Goal: Task Accomplishment & Management: Use online tool/utility

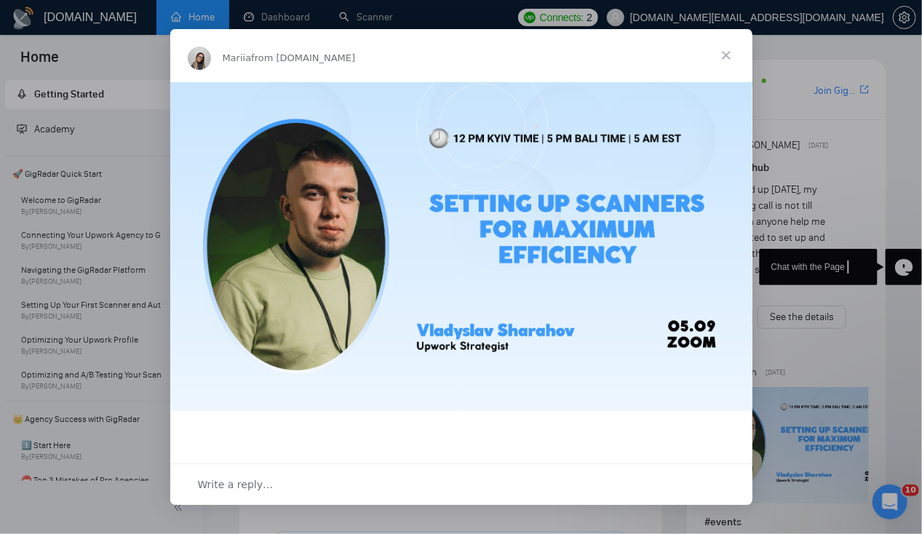
click at [726, 58] on span "Close" at bounding box center [726, 55] width 52 height 52
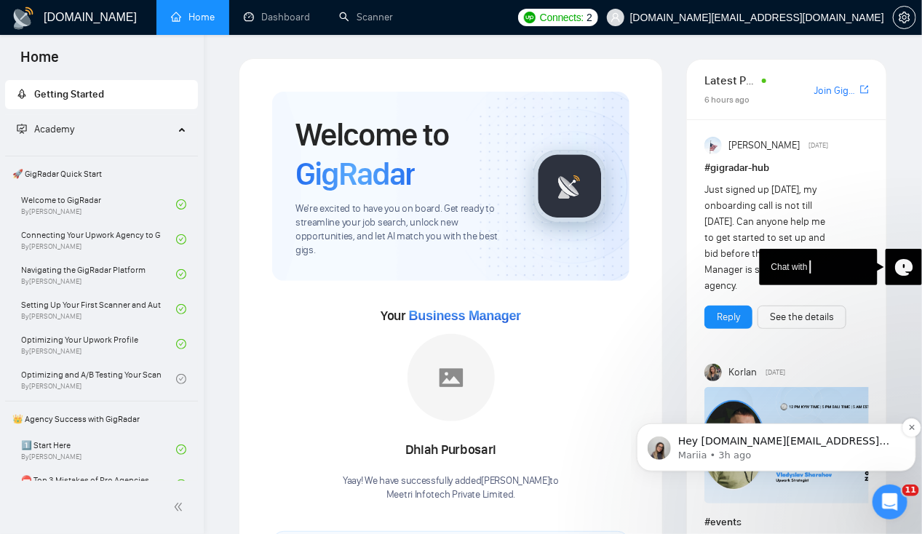
click at [713, 438] on p "Hey [DOMAIN_NAME][EMAIL_ADDRESS][DOMAIN_NAME], Looks like your Upwork agency Me…" at bounding box center [788, 441] width 220 height 15
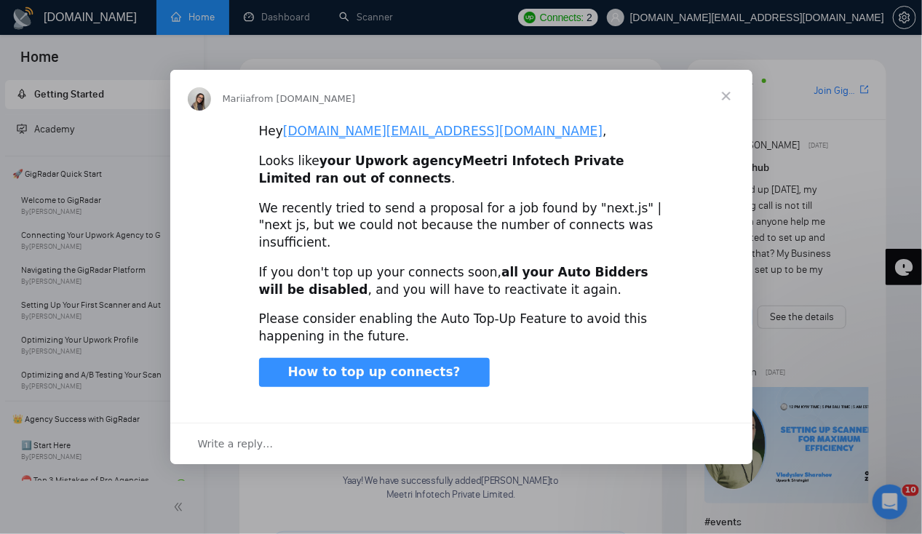
click at [724, 111] on span "Close" at bounding box center [726, 96] width 52 height 52
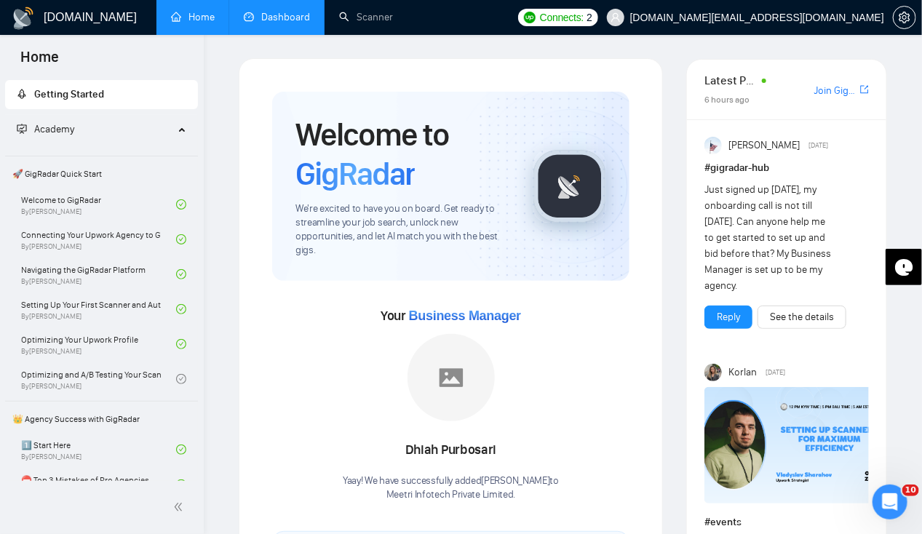
click at [274, 15] on link "Dashboard" at bounding box center [277, 17] width 66 height 12
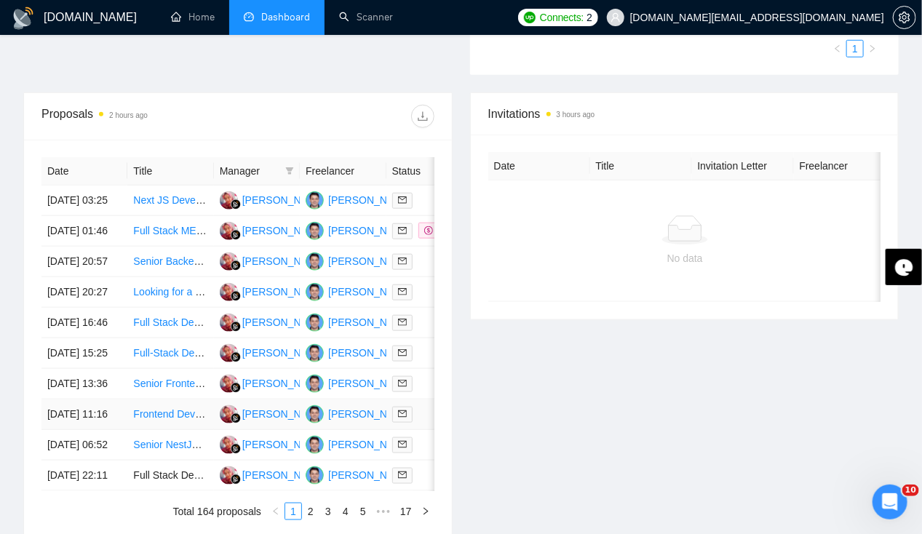
scroll to position [472, 0]
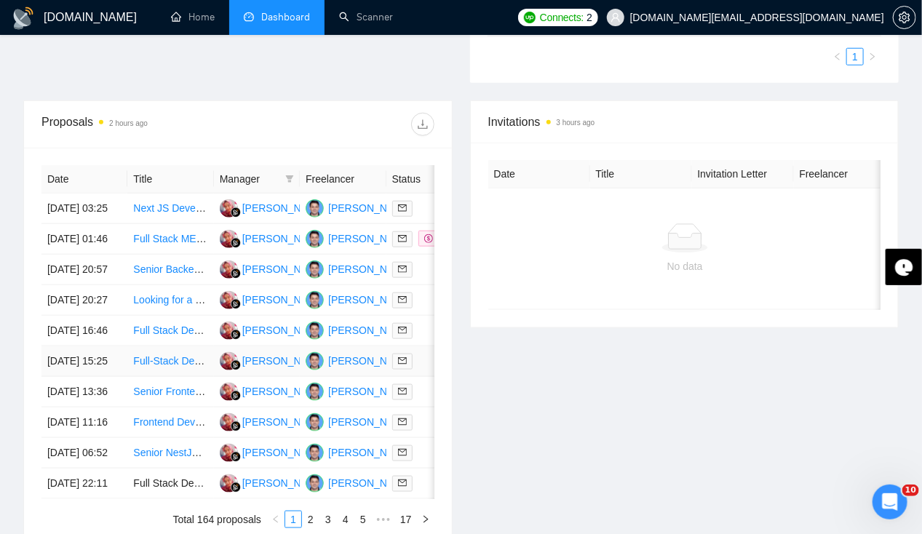
click at [82, 377] on td "[DATE] 15:25" at bounding box center [84, 362] width 86 height 31
click at [79, 347] on td "[DATE] 16:46" at bounding box center [84, 331] width 86 height 31
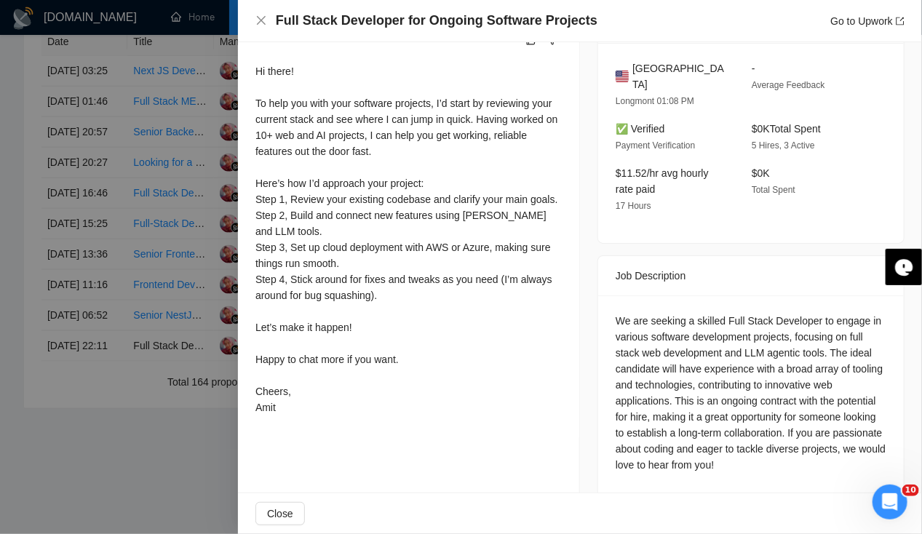
scroll to position [0, 0]
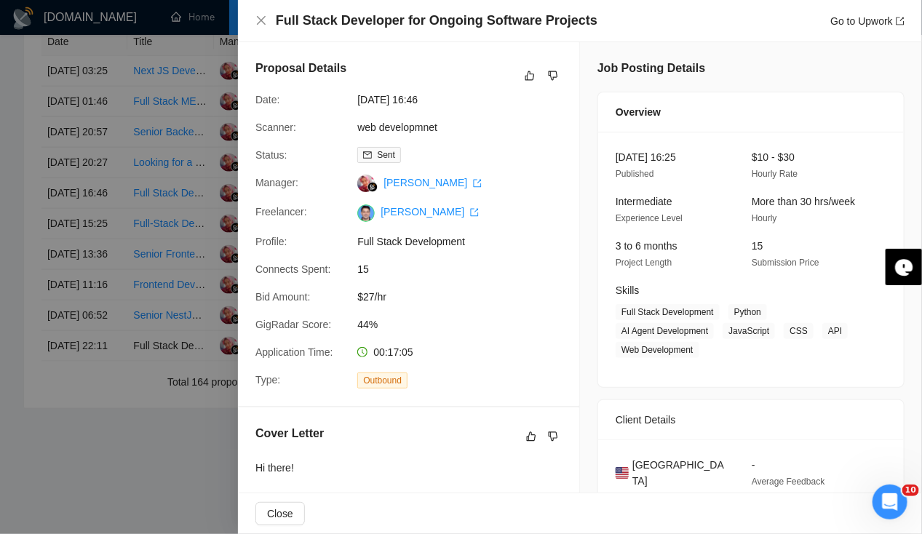
click at [259, 20] on icon "close" at bounding box center [262, 21] width 12 height 12
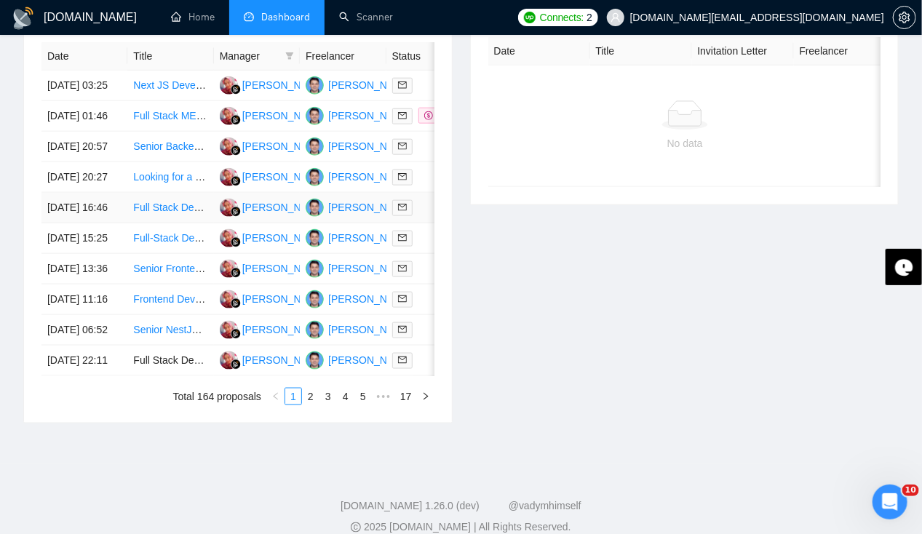
scroll to position [577, 0]
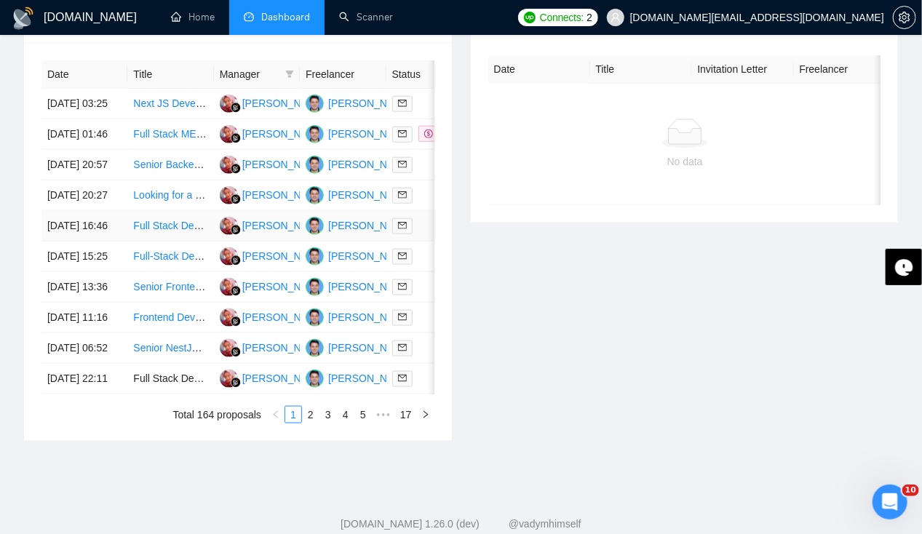
click at [84, 242] on td "[DATE] 16:46" at bounding box center [84, 226] width 86 height 31
click at [79, 201] on td "[DATE] 20:27" at bounding box center [84, 196] width 86 height 31
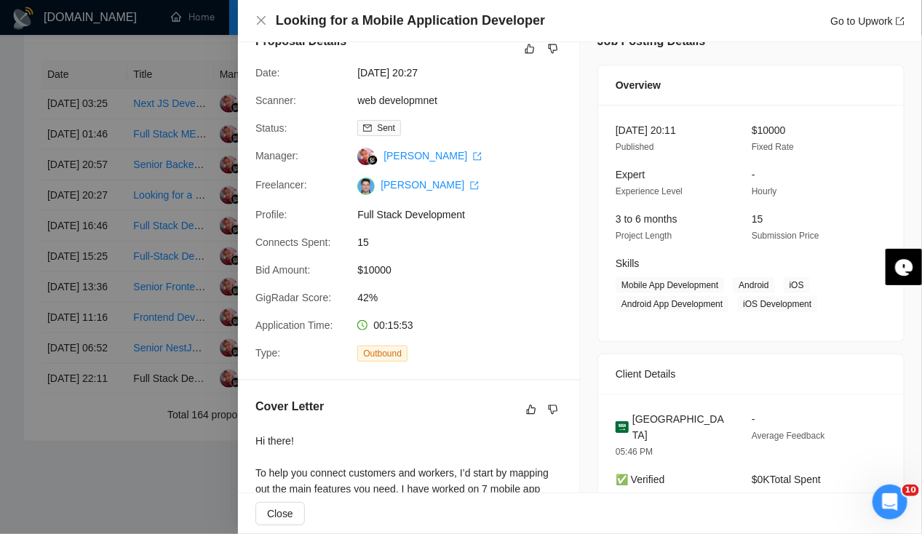
scroll to position [0, 0]
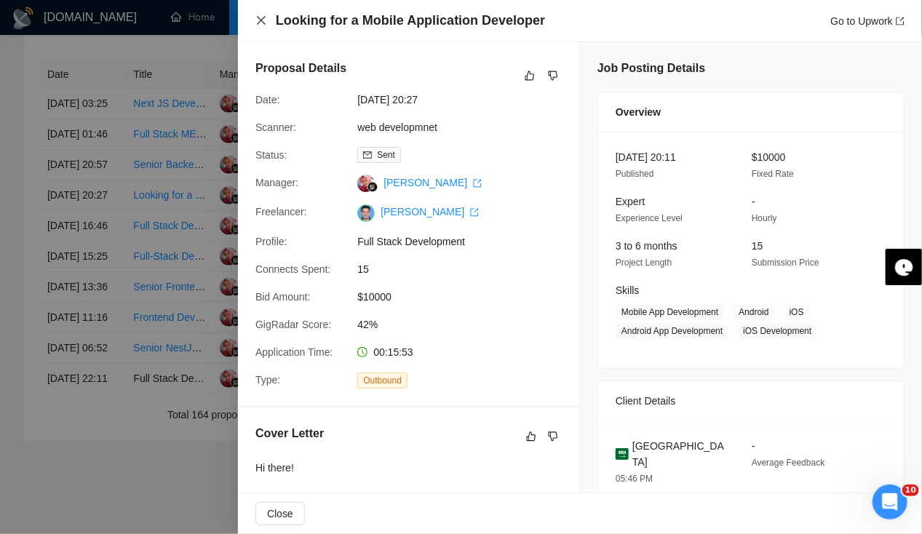
click at [258, 23] on icon "close" at bounding box center [261, 20] width 9 height 9
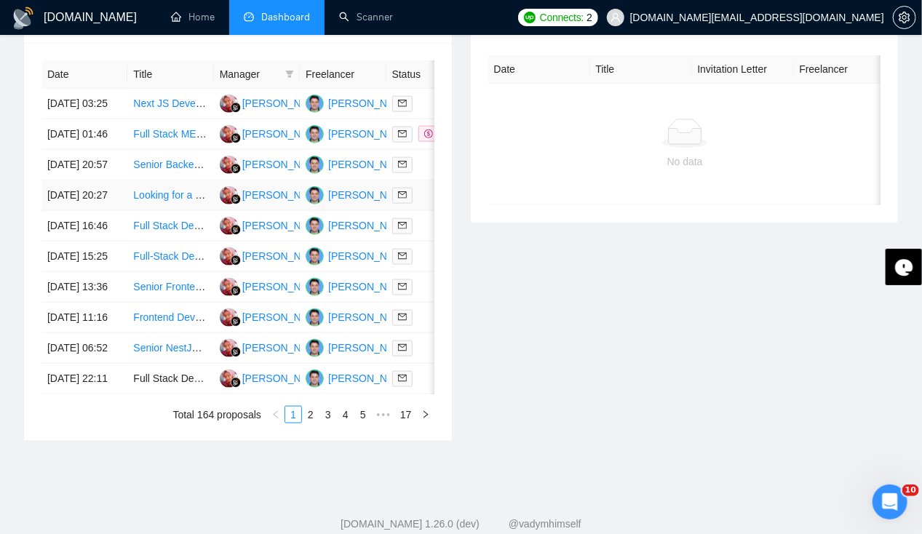
click at [71, 211] on td "[DATE] 20:27" at bounding box center [84, 196] width 86 height 31
click at [70, 170] on td "[DATE] 20:57" at bounding box center [84, 165] width 86 height 31
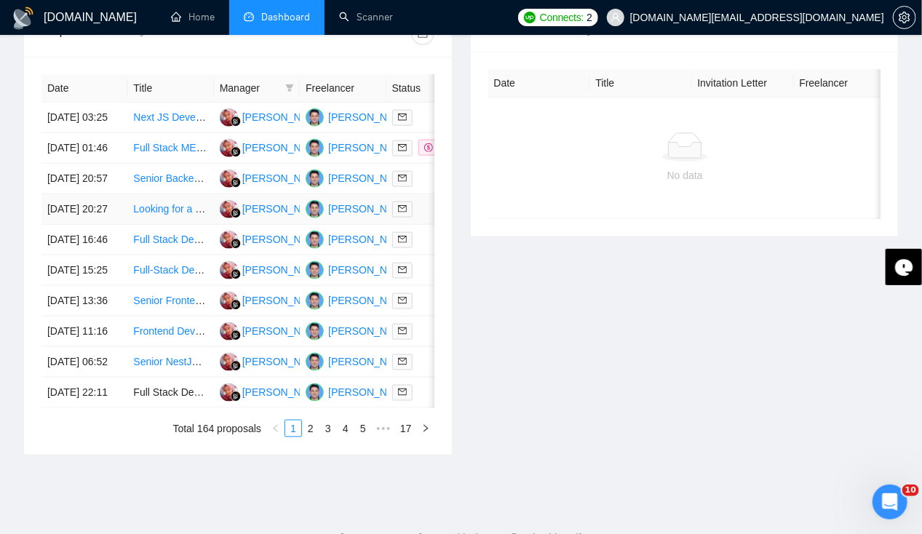
click at [98, 207] on td "[DATE] 20:27" at bounding box center [84, 209] width 86 height 31
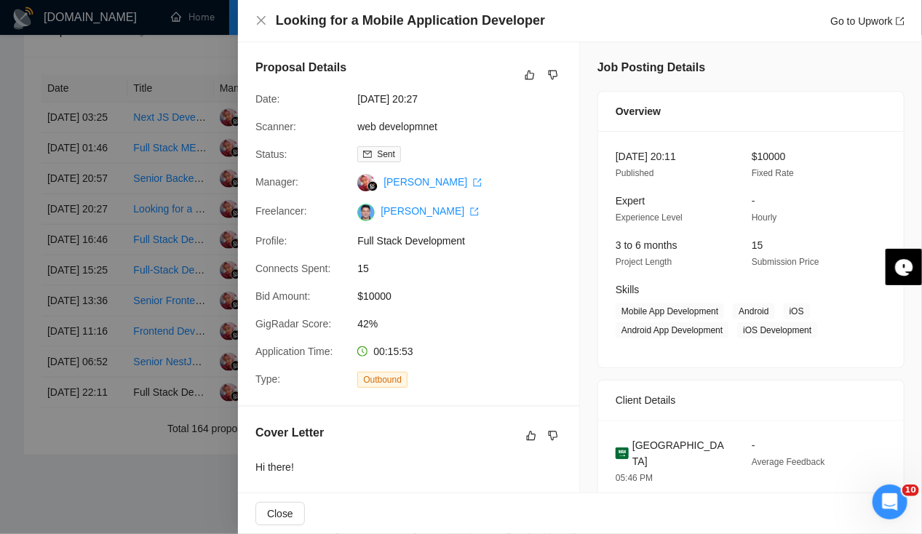
click at [91, 191] on div at bounding box center [461, 267] width 922 height 534
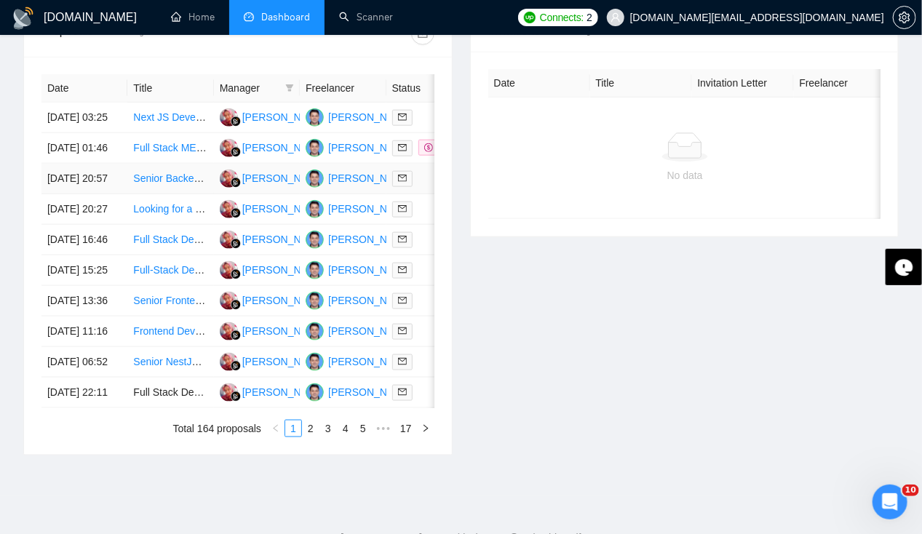
click at [92, 194] on td "[DATE] 20:57" at bounding box center [84, 179] width 86 height 31
click at [76, 137] on td "[DATE] 01:46" at bounding box center [84, 148] width 86 height 31
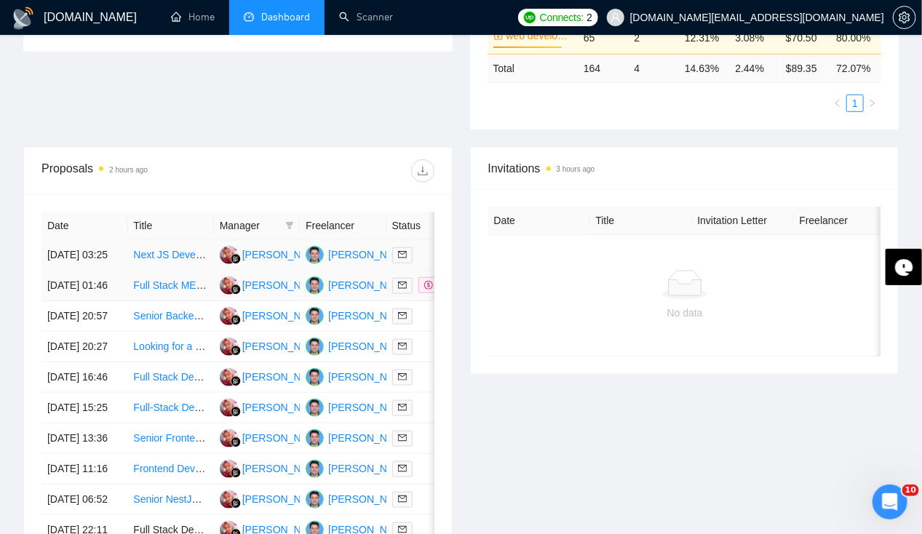
scroll to position [425, 0]
click at [53, 241] on td "[DATE] 03:25" at bounding box center [84, 256] width 86 height 31
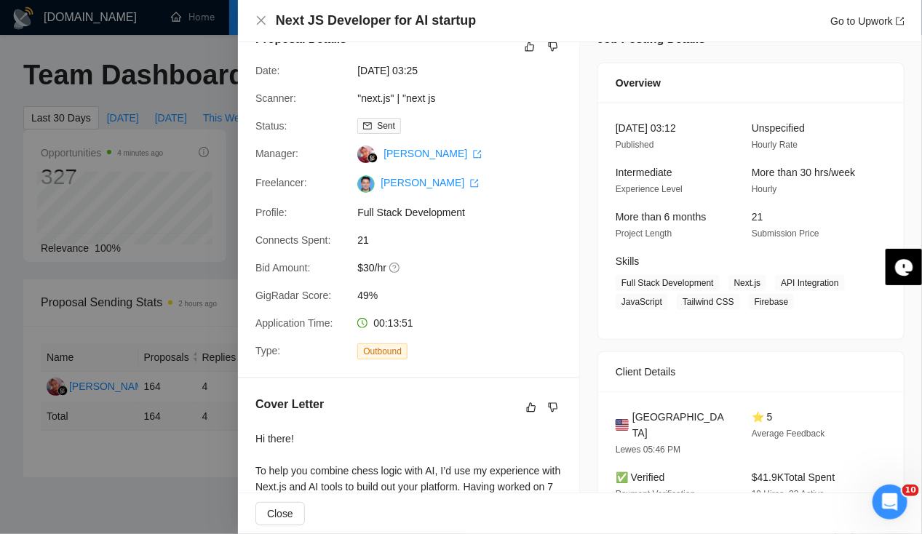
scroll to position [0, 0]
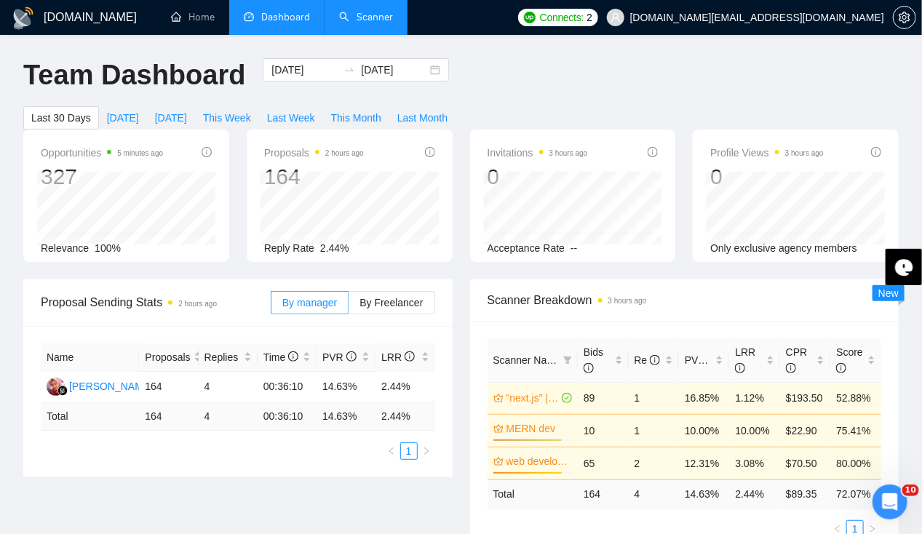
click at [358, 23] on link "Scanner" at bounding box center [366, 17] width 54 height 12
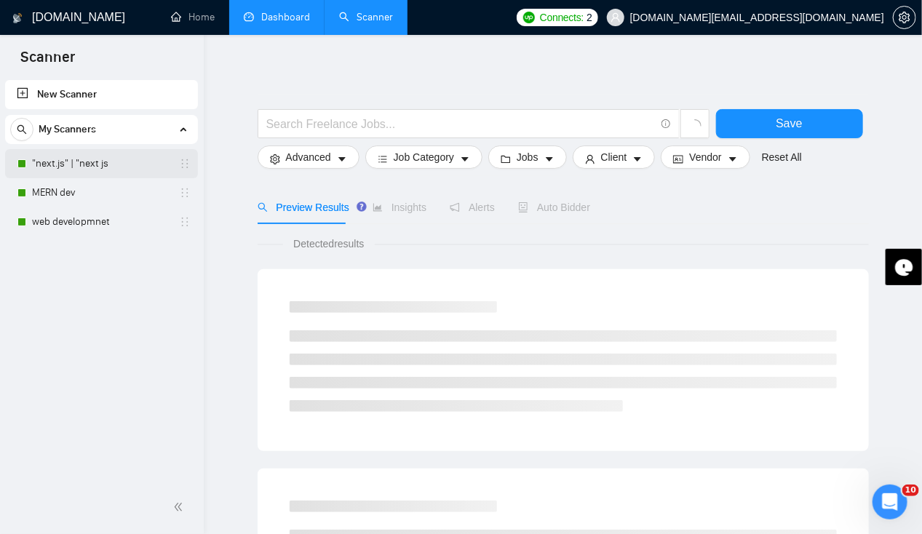
click at [119, 165] on link ""next.js" | "next js" at bounding box center [101, 163] width 138 height 29
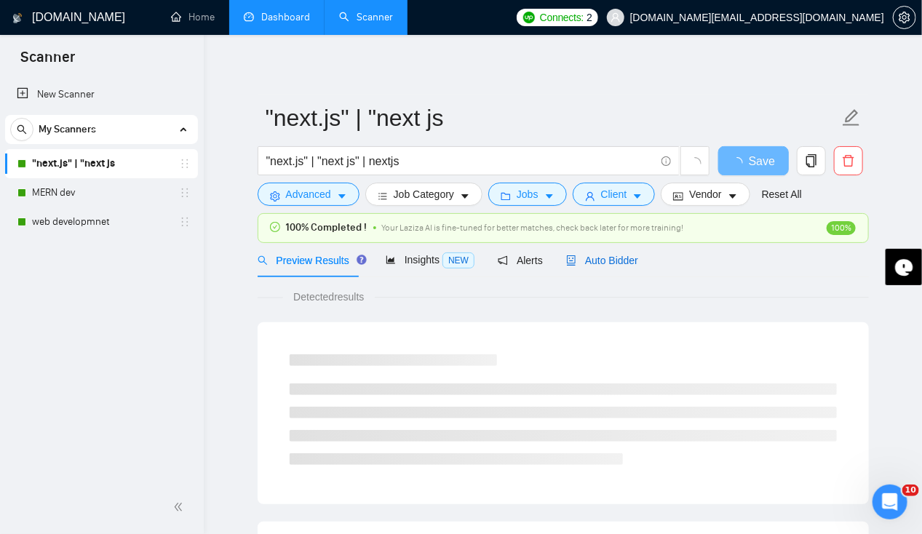
click at [606, 255] on span "Auto Bidder" at bounding box center [602, 261] width 72 height 12
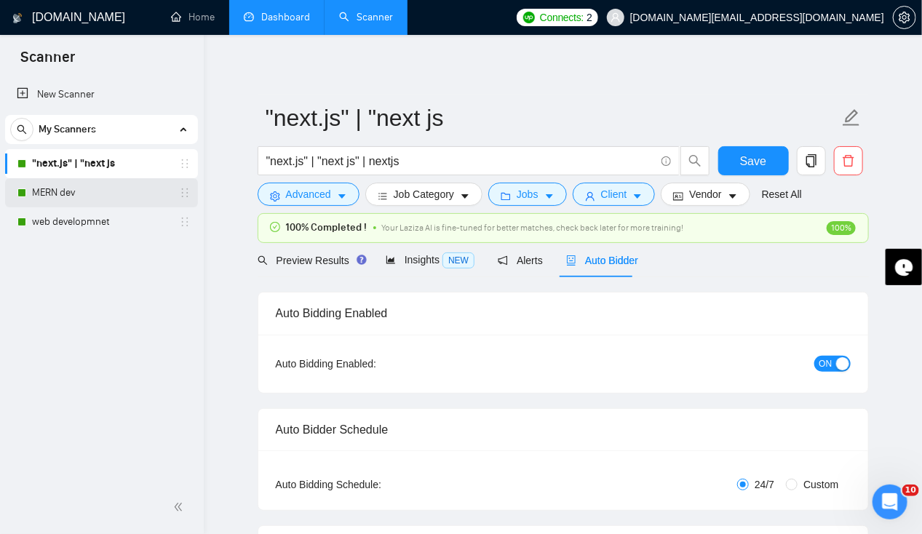
click at [70, 193] on link "MERN dev" at bounding box center [101, 192] width 138 height 29
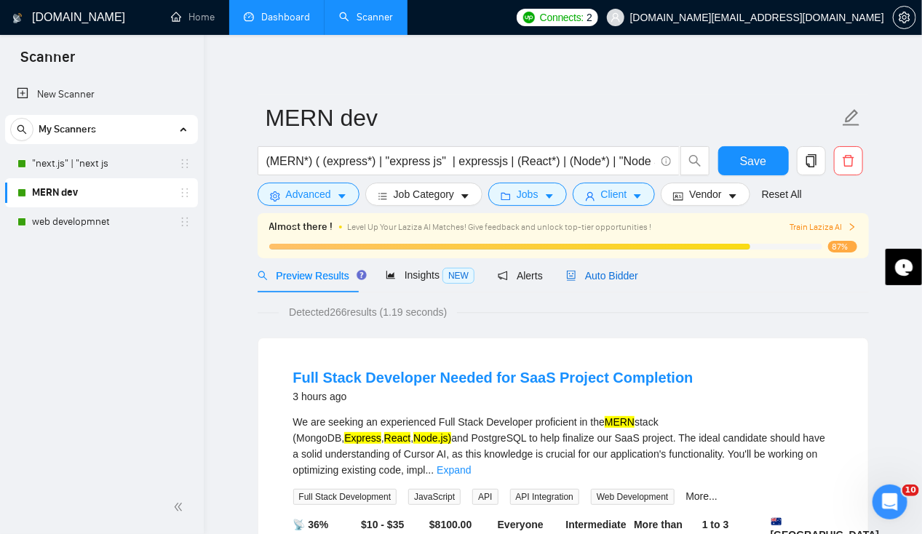
click at [609, 270] on span "Auto Bidder" at bounding box center [602, 276] width 72 height 12
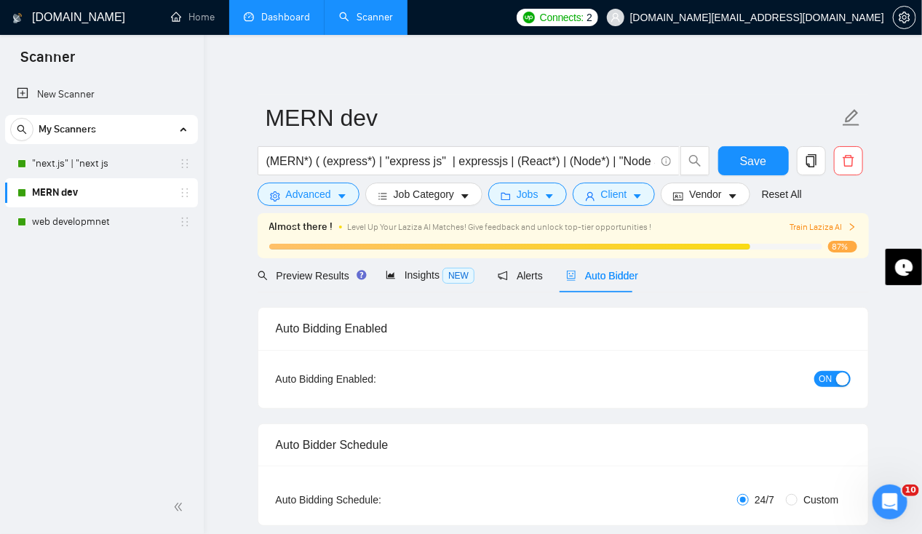
click at [259, 20] on link "Dashboard" at bounding box center [277, 17] width 66 height 12
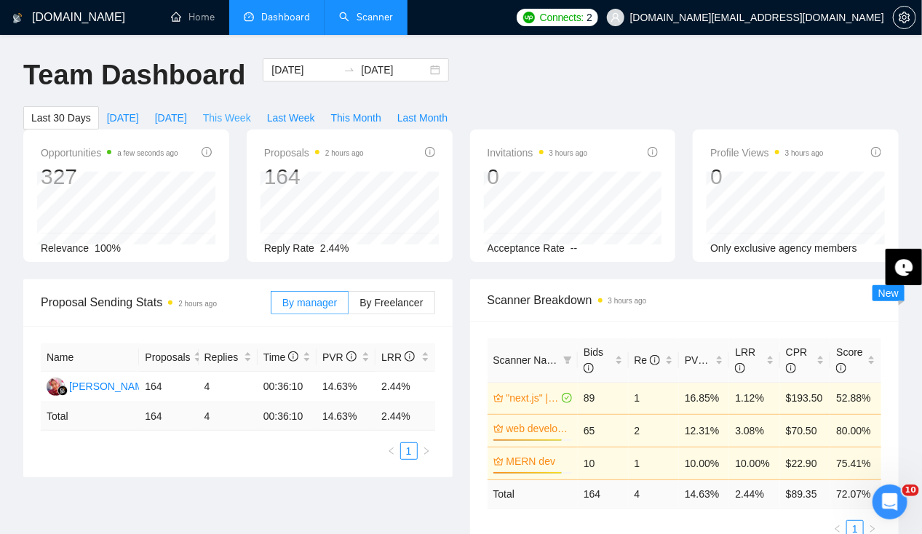
click at [259, 106] on button "This Week" at bounding box center [227, 117] width 64 height 23
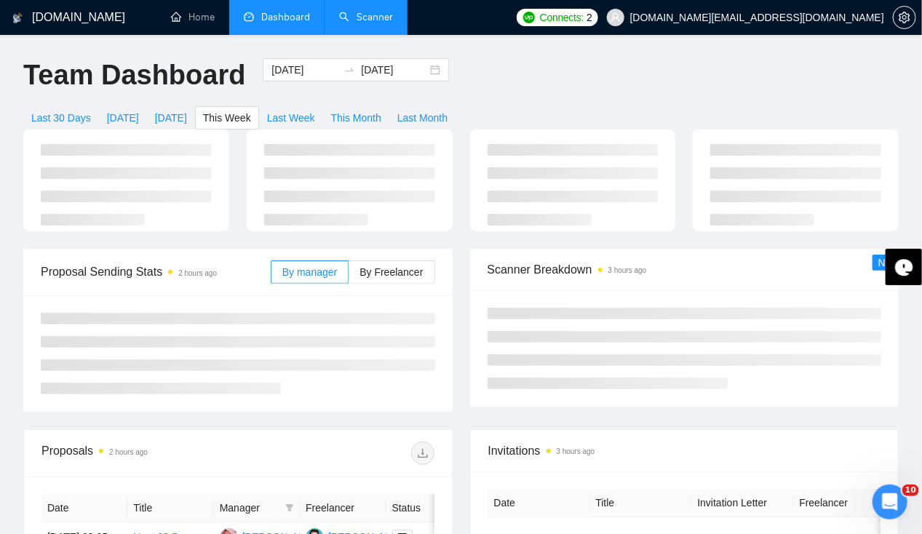
type input "[DATE]"
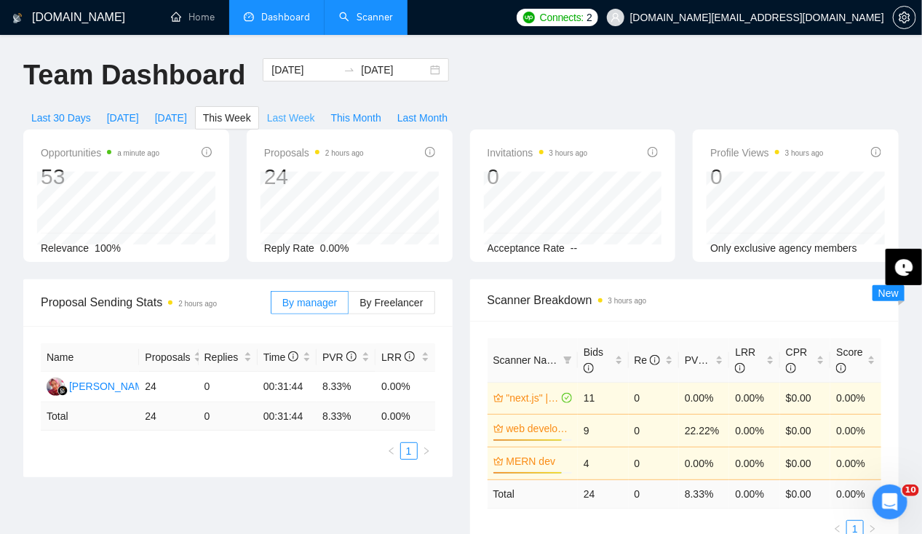
click at [315, 110] on span "Last Week" at bounding box center [291, 118] width 48 height 16
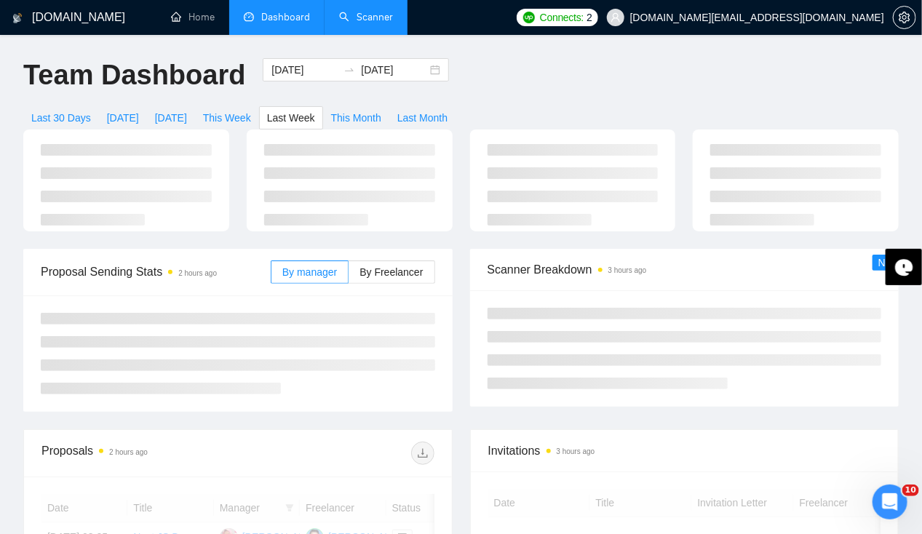
type input "[DATE]"
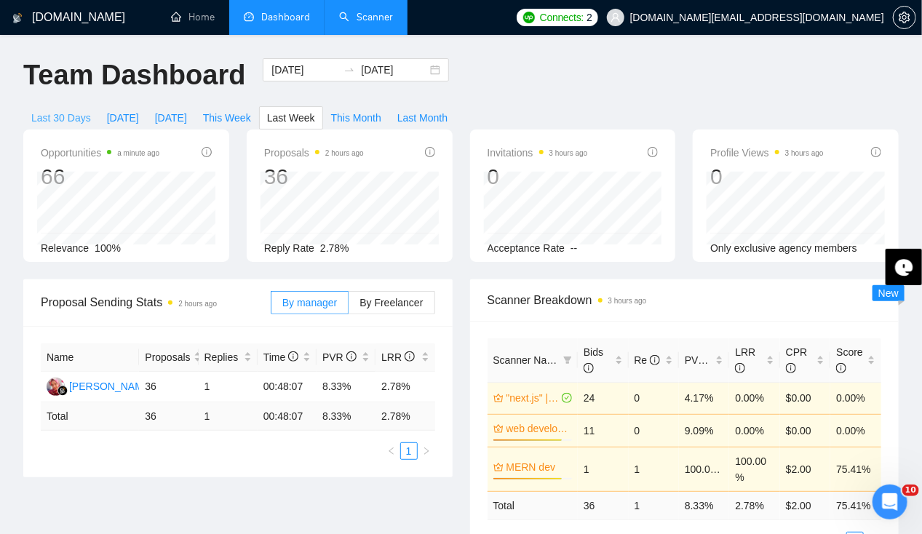
click at [91, 110] on span "Last 30 Days" at bounding box center [61, 118] width 60 height 16
type input "[DATE]"
